Goal: Communication & Community: Ask a question

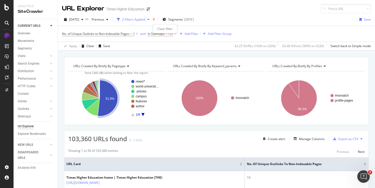
click at [155, 20] on icon "times" at bounding box center [154, 19] width 2 height 3
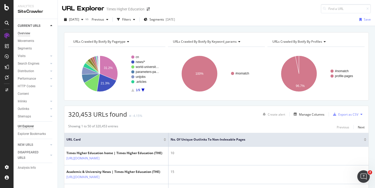
click at [27, 34] on div "Overview" at bounding box center [24, 33] width 13 height 5
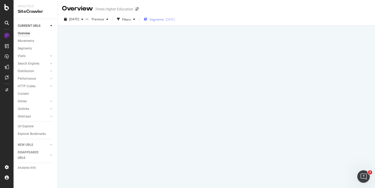
click at [164, 20] on span "Segments" at bounding box center [157, 19] width 15 height 4
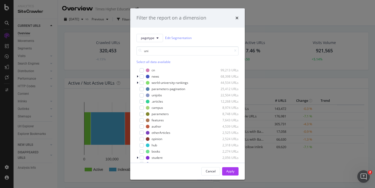
scroll to position [23, 0]
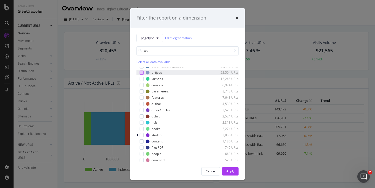
type input "uni"
click at [142, 74] on div "modal" at bounding box center [142, 73] width 4 height 4
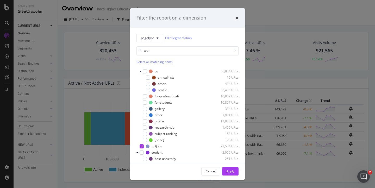
scroll to position [10, 0]
click at [228, 171] on div "Apply" at bounding box center [231, 171] width 8 height 4
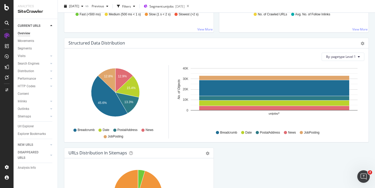
scroll to position [481, 0]
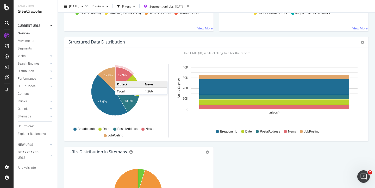
click at [120, 76] on text "12.9%" at bounding box center [122, 76] width 9 height 4
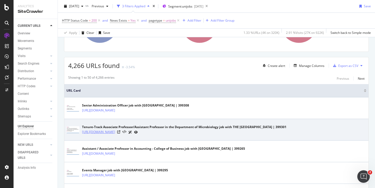
scroll to position [75, 0]
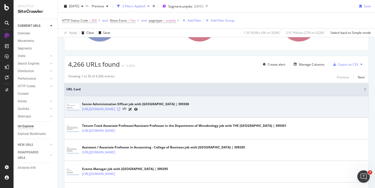
click at [120, 109] on icon at bounding box center [118, 109] width 3 height 3
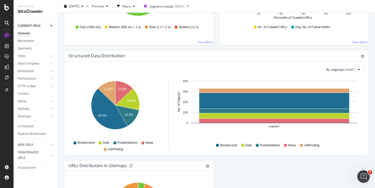
scroll to position [488, 0]
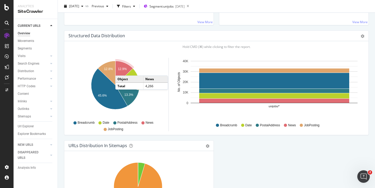
click at [121, 70] on text "12.9%" at bounding box center [122, 69] width 9 height 4
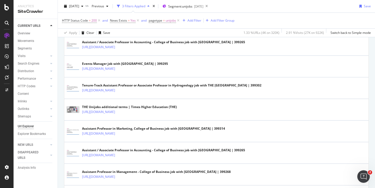
scroll to position [181, 0]
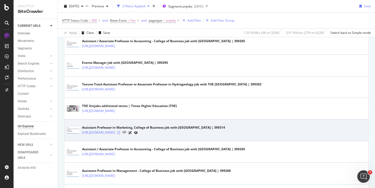
click at [120, 134] on icon at bounding box center [118, 132] width 3 height 3
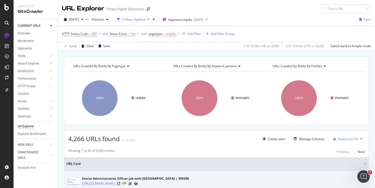
scroll to position [1, 0]
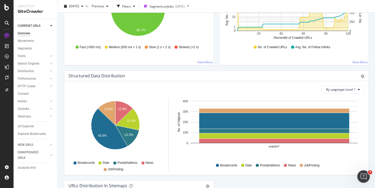
scroll to position [445, 0]
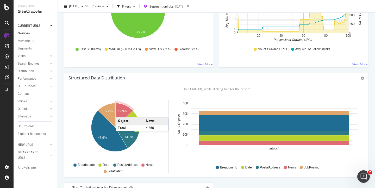
click at [121, 112] on text "12.9%" at bounding box center [122, 112] width 9 height 4
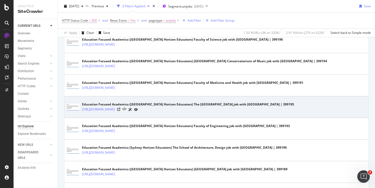
scroll to position [727, 0]
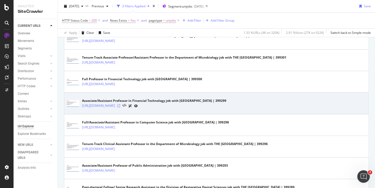
click at [120, 107] on icon at bounding box center [118, 105] width 3 height 3
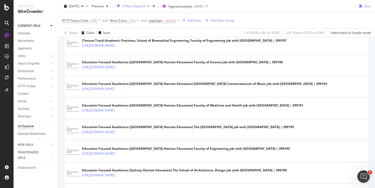
scroll to position [340, 0]
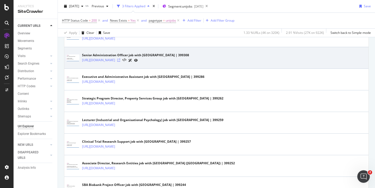
click at [120, 62] on icon at bounding box center [118, 60] width 3 height 3
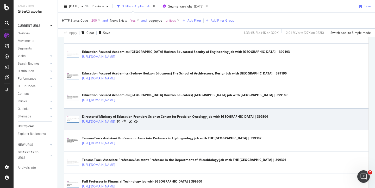
scroll to position [625, 0]
click at [120, 123] on icon at bounding box center [118, 121] width 3 height 3
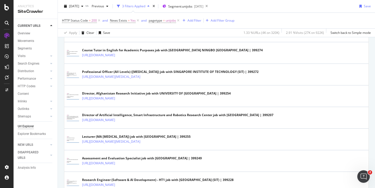
scroll to position [930, 0]
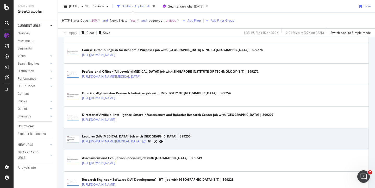
click at [146, 143] on icon at bounding box center [144, 141] width 3 height 3
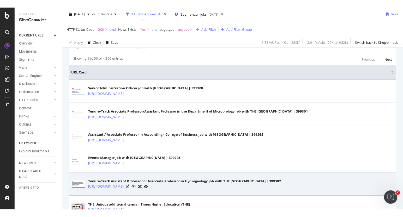
scroll to position [95, 0]
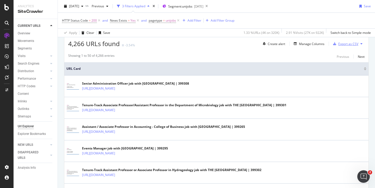
click at [349, 42] on div "Export as CSV" at bounding box center [349, 44] width 20 height 4
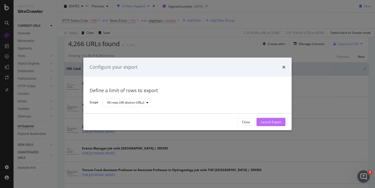
click at [262, 122] on div "Launch Export" at bounding box center [271, 122] width 21 height 4
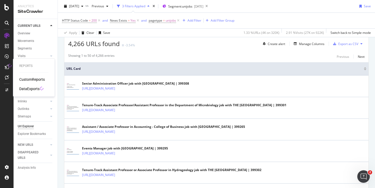
click at [28, 88] on div "DataExports" at bounding box center [29, 88] width 20 height 5
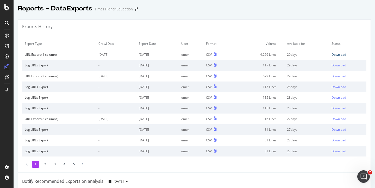
click at [332, 55] on div "Download" at bounding box center [339, 54] width 15 height 4
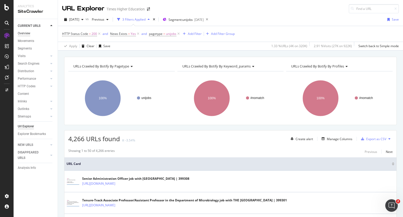
click at [27, 33] on div "Overview" at bounding box center [24, 33] width 13 height 5
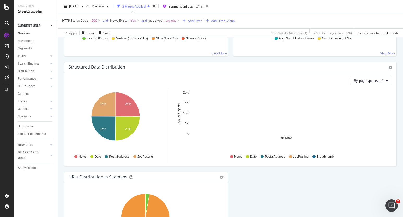
scroll to position [487, 0]
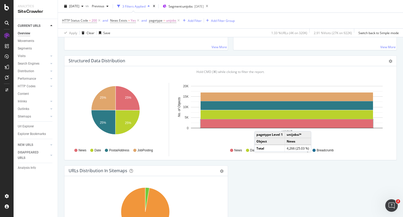
click at [259, 126] on rect "A chart." at bounding box center [287, 123] width 172 height 9
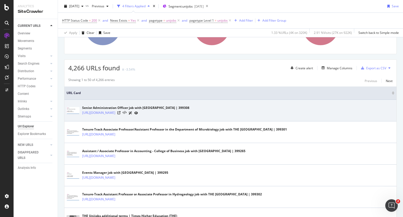
scroll to position [63, 0]
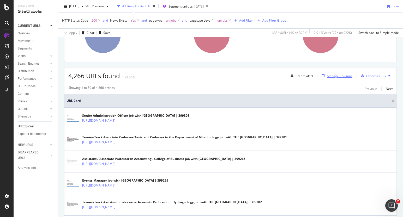
click at [333, 77] on div "Manage Columns" at bounding box center [340, 76] width 26 height 4
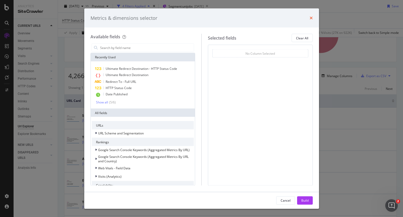
click at [311, 19] on icon "times" at bounding box center [311, 18] width 3 height 4
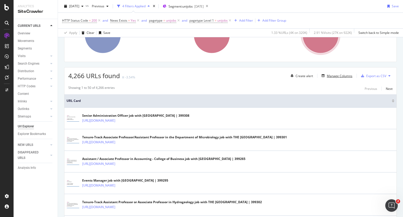
scroll to position [0, 0]
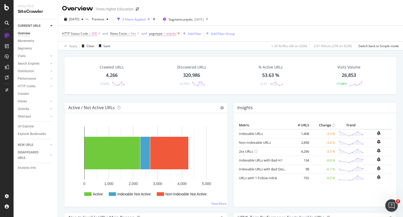
click at [178, 33] on icon at bounding box center [178, 33] width 4 height 5
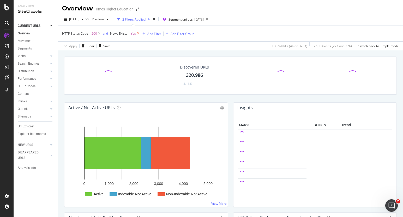
click at [137, 34] on icon at bounding box center [138, 33] width 4 height 5
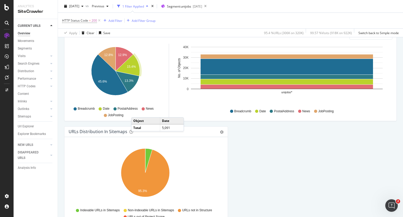
scroll to position [529, 0]
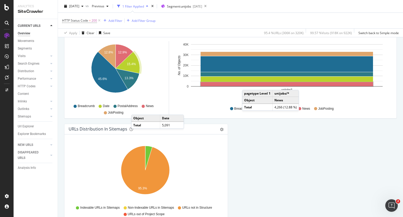
click at [247, 85] on rect "A chart." at bounding box center [287, 84] width 172 height 4
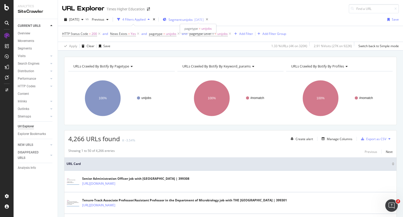
click at [188, 19] on span "Segment: unijobs" at bounding box center [180, 19] width 24 height 4
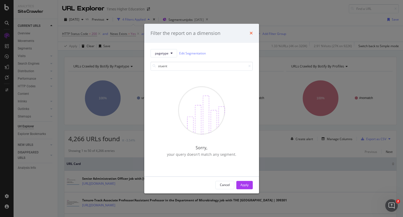
type input "stuent"
click at [250, 33] on icon "times" at bounding box center [251, 33] width 3 height 4
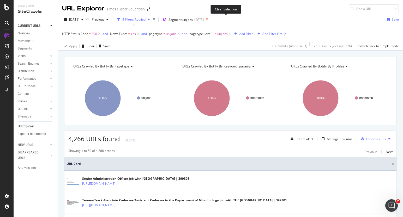
click at [210, 19] on icon at bounding box center [207, 19] width 7 height 7
click at [226, 20] on div "[DATE] vs Previous 4 Filters Applied Segments [DATE] Save" at bounding box center [230, 20] width 345 height 10
click at [183, 20] on span "Segments" at bounding box center [175, 19] width 15 height 4
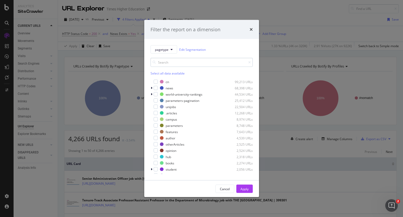
click at [159, 64] on input "modal" at bounding box center [201, 62] width 102 height 9
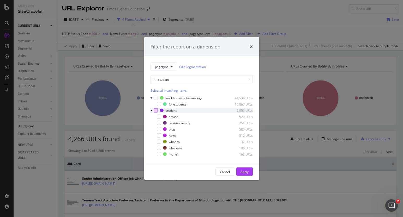
type input "student"
click at [155, 110] on div "modal" at bounding box center [156, 110] width 4 height 4
click at [236, 171] on button "Apply" at bounding box center [244, 172] width 16 height 8
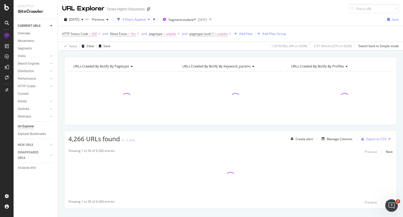
drag, startPoint x: 179, startPoint y: 33, endPoint x: 178, endPoint y: 37, distance: 4.5
click at [179, 33] on icon at bounding box center [178, 33] width 4 height 5
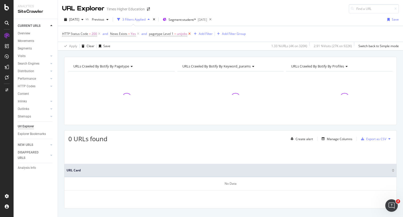
click at [189, 34] on icon at bounding box center [189, 33] width 4 height 5
click at [138, 34] on icon at bounding box center [138, 33] width 4 height 5
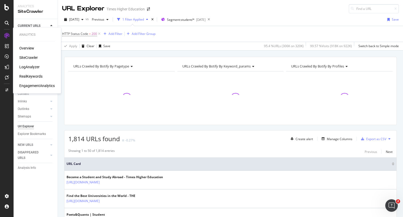
click at [28, 48] on div "Overview" at bounding box center [26, 48] width 15 height 5
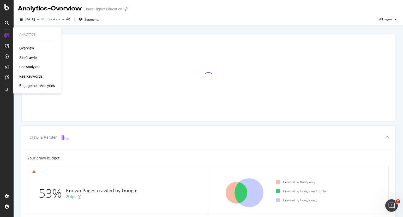
click at [26, 47] on div "Overview" at bounding box center [26, 48] width 15 height 5
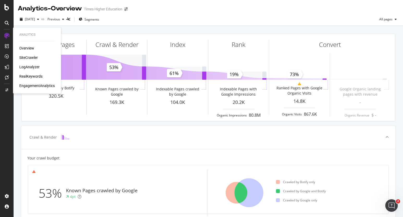
click at [25, 59] on div "SiteCrawler" at bounding box center [28, 57] width 19 height 5
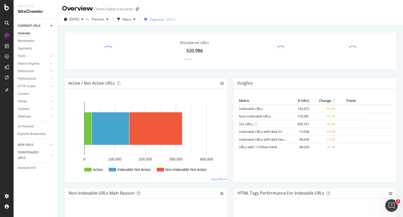
click at [164, 21] on span "Segments" at bounding box center [157, 19] width 15 height 4
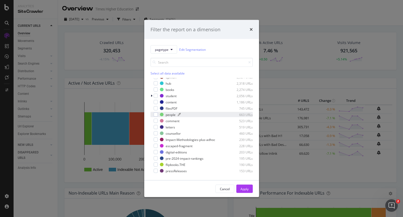
scroll to position [71, 0]
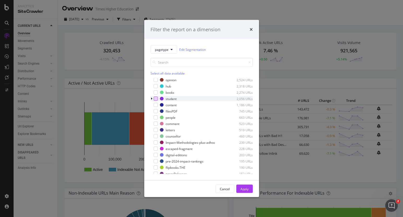
click at [154, 98] on div "modal" at bounding box center [156, 99] width 4 height 4
click at [244, 186] on div "Apply" at bounding box center [244, 189] width 8 height 8
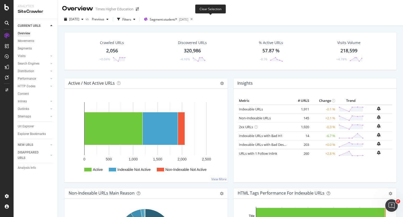
click at [195, 20] on icon at bounding box center [191, 19] width 7 height 7
click at [375, 188] on icon "Open Intercom Messenger" at bounding box center [390, 205] width 9 height 9
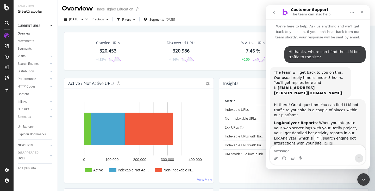
scroll to position [1, 0]
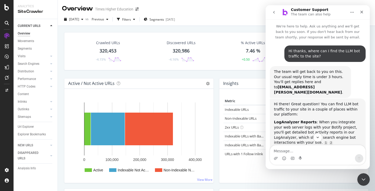
click at [274, 13] on icon "go back" at bounding box center [274, 12] width 4 height 4
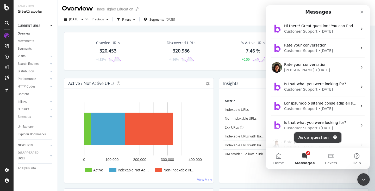
click at [306, 136] on button "Ask a question" at bounding box center [318, 137] width 47 height 10
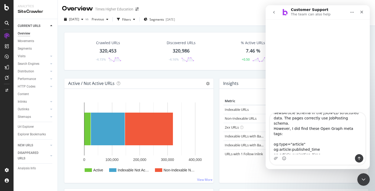
scroll to position [0, 0]
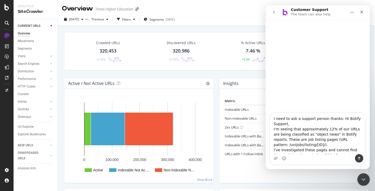
click at [339, 119] on textarea "I need to ask a support person thanks: Hi Botify Support, I'm seeing that appro…" at bounding box center [317, 133] width 95 height 41
click at [344, 130] on textarea "I need to ask a support person thanks: Hi Botify Support, I'm seeing that appro…" at bounding box center [317, 133] width 95 height 41
click at [299, 140] on textarea "I need to ask a support person thanks: Hi Botify Support, I'm seeing that appro…" at bounding box center [317, 133] width 95 height 41
click at [324, 145] on textarea "I need to ask a support person thanks: Hi Botify Support, I'm seeing that appro…" at bounding box center [317, 133] width 95 height 41
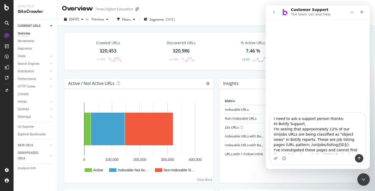
click at [324, 145] on textarea "I need to ask a support person thanks: Hi Botify Support, I'm seeing that appro…" at bounding box center [317, 133] width 95 height 41
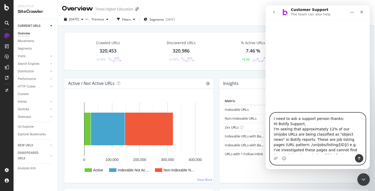
paste textarea "[URL][DOMAIN_NAME]"
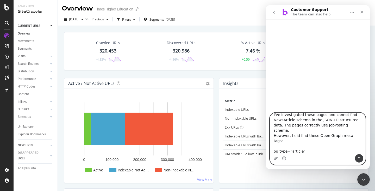
scroll to position [40, 0]
drag, startPoint x: 358, startPoint y: 152, endPoint x: 317, endPoint y: 142, distance: 42.5
click at [316, 142] on textarea "I need to ask a support person thanks: Hi Botify Support, I'm seeing that appro…" at bounding box center [317, 133] width 95 height 41
drag, startPoint x: 359, startPoint y: 120, endPoint x: 309, endPoint y: 122, distance: 50.4
click at [309, 122] on textarea "I need to ask a support person thanks: Hi Botify Support, I'm seeing that appro…" at bounding box center [317, 133] width 95 height 41
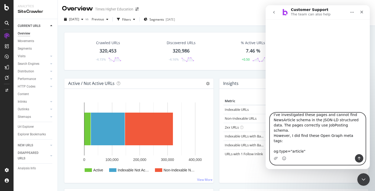
click at [302, 135] on textarea "I need to ask a support person thanks: Hi Botify Support, I'm seeing that appro…" at bounding box center [317, 133] width 95 height 41
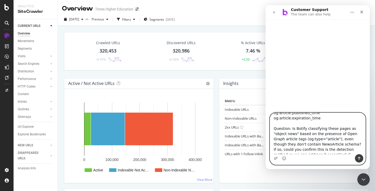
scroll to position [88, 0]
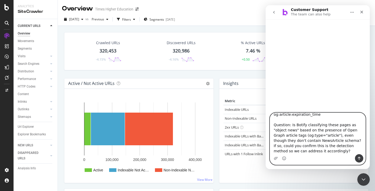
click at [350, 151] on textarea "I need to ask a support person thanks: Hi Botify Support, I'm seeing that appro…" at bounding box center [317, 133] width 95 height 41
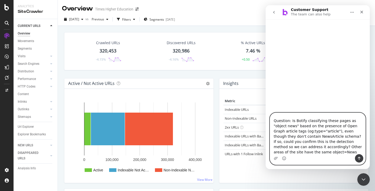
scroll to position [97, 0]
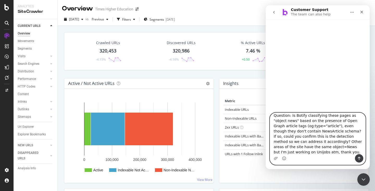
type textarea "I need to ask a support person thanks: Hi Botify Support, I'm seeing that appro…"
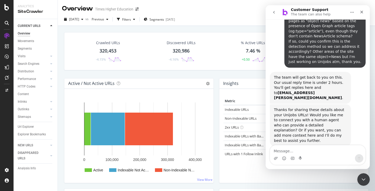
scroll to position [140, 0]
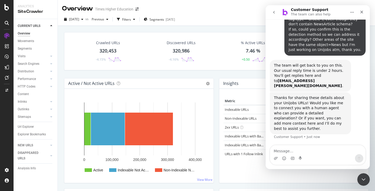
click at [283, 151] on textarea "Message…" at bounding box center [317, 149] width 95 height 9
type textarea "Human agent - great thanks"
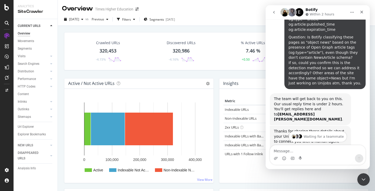
scroll to position [196, 0]
